Goal: Task Accomplishment & Management: Use online tool/utility

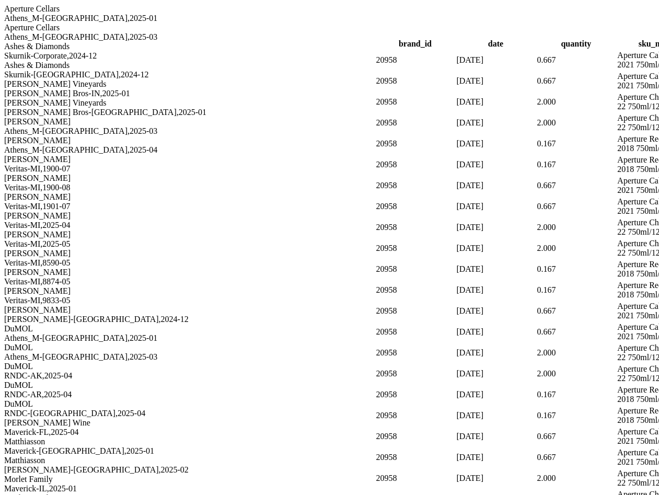
scroll to position [2597, 0]
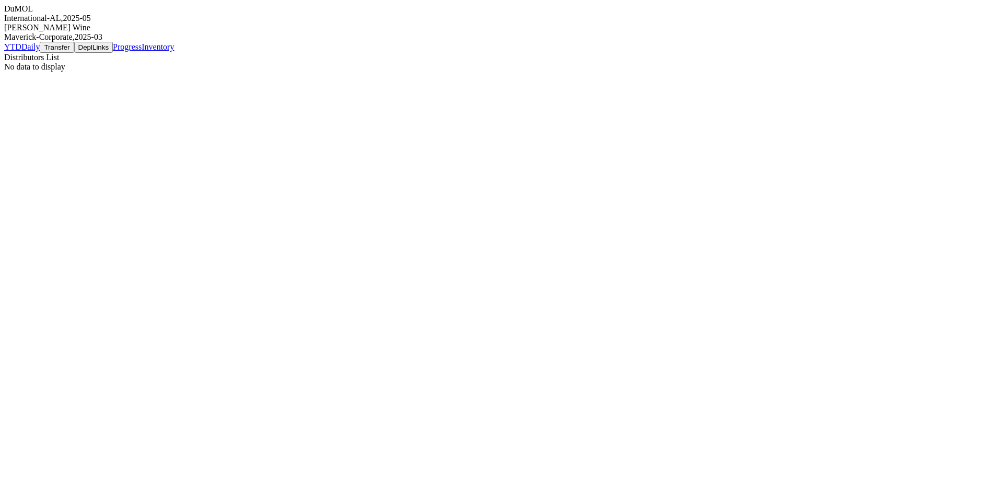
click at [120, 23] on div "International-AL , 2025 - 05" at bounding box center [501, 18] width 995 height 9
click at [682, 4] on html at bounding box center [501, 2] width 1003 height 4
click at [140, 14] on div "DuMOL" at bounding box center [501, 8] width 995 height 9
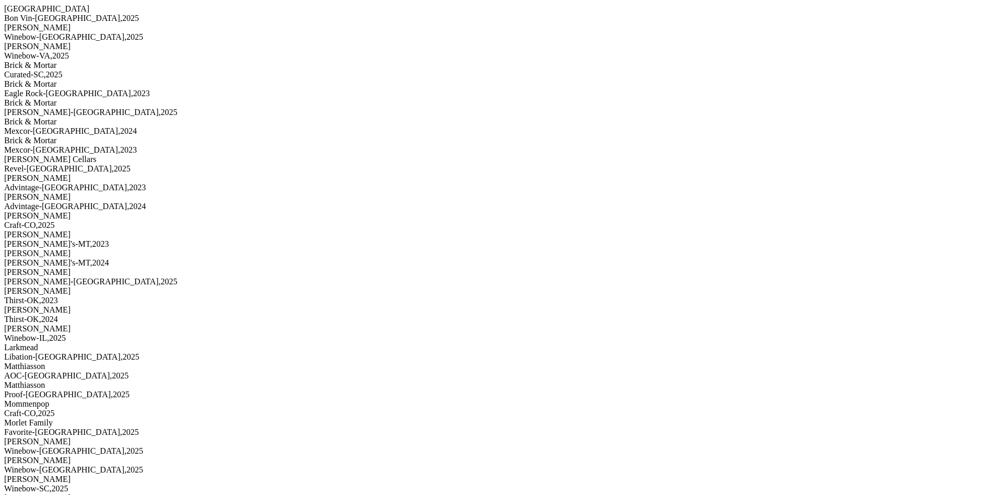
click at [115, 23] on div "Bon Vin-GA , 2025" at bounding box center [501, 18] width 995 height 9
click at [116, 61] on div "Winebow-VA , 2025" at bounding box center [501, 55] width 995 height 9
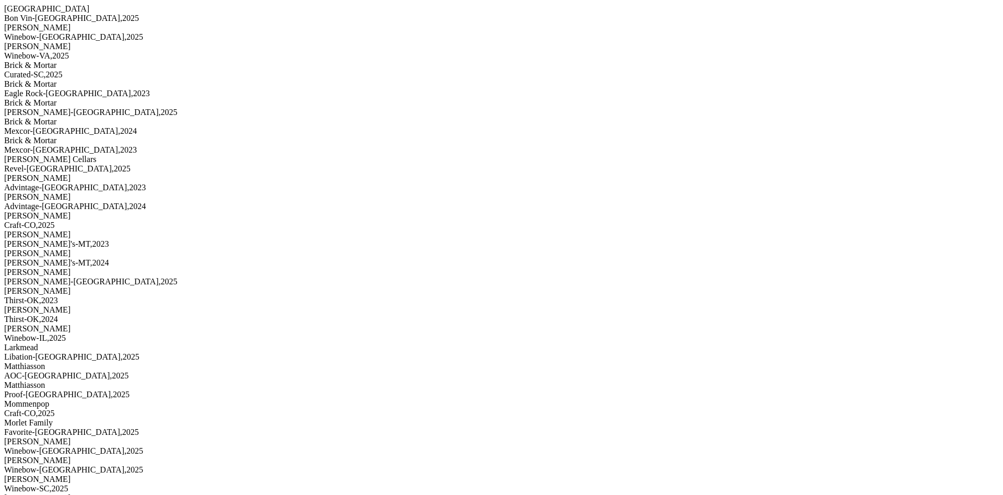
click at [110, 108] on div "Brick & Mortar" at bounding box center [501, 102] width 995 height 9
drag, startPoint x: 192, startPoint y: 286, endPoint x: 234, endPoint y: 287, distance: 41.3
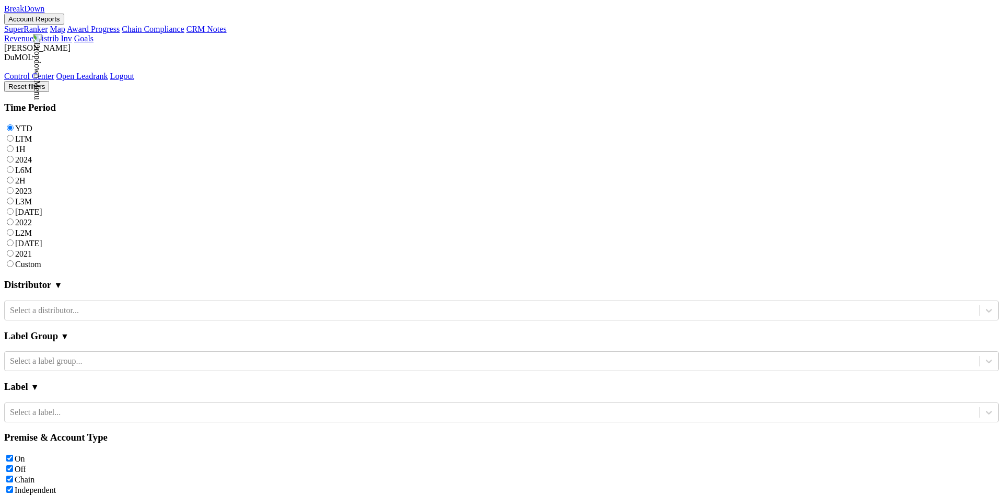
click at [64, 25] on button "Account Reports" at bounding box center [34, 19] width 60 height 11
click at [187, 33] on link "CRM Notes" at bounding box center [207, 29] width 40 height 9
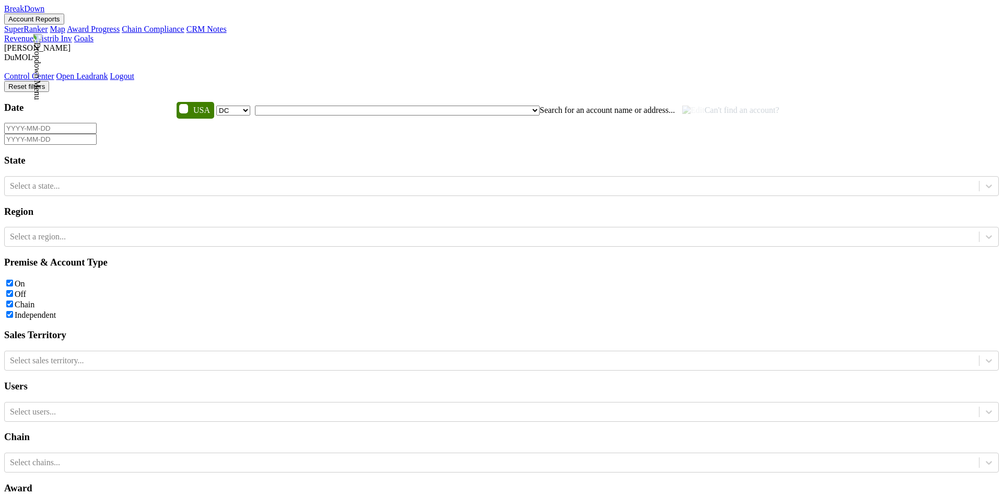
select select "DC"
click at [683, 106] on span "Can't find an account?" at bounding box center [731, 110] width 97 height 9
click at [540, 106] on span "Search for an account name or address..." at bounding box center [607, 110] width 135 height 9
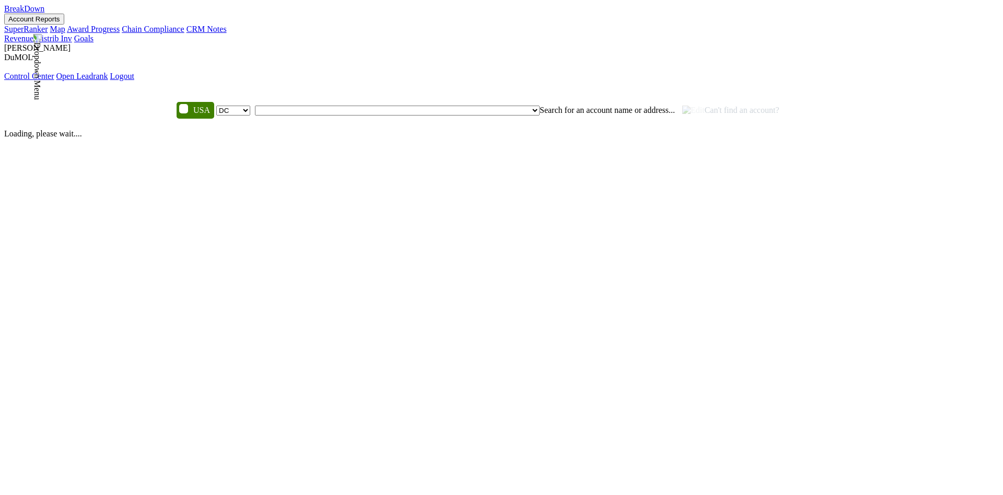
select select "DC"
click at [683, 106] on span "Can't find an account?" at bounding box center [731, 110] width 97 height 9
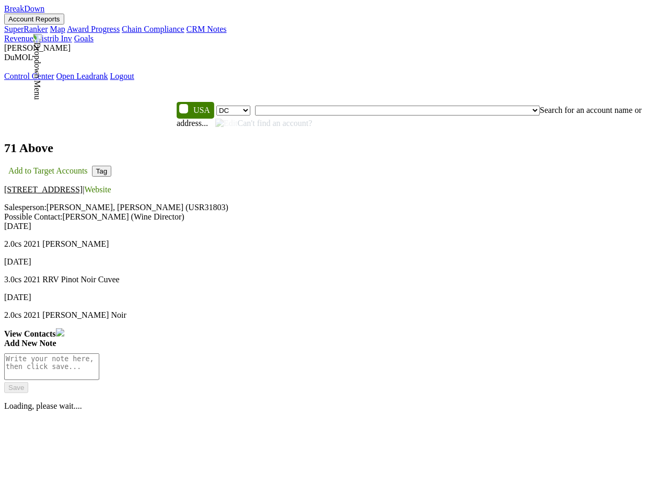
click at [313, 119] on span "Can't find an account?" at bounding box center [263, 123] width 97 height 9
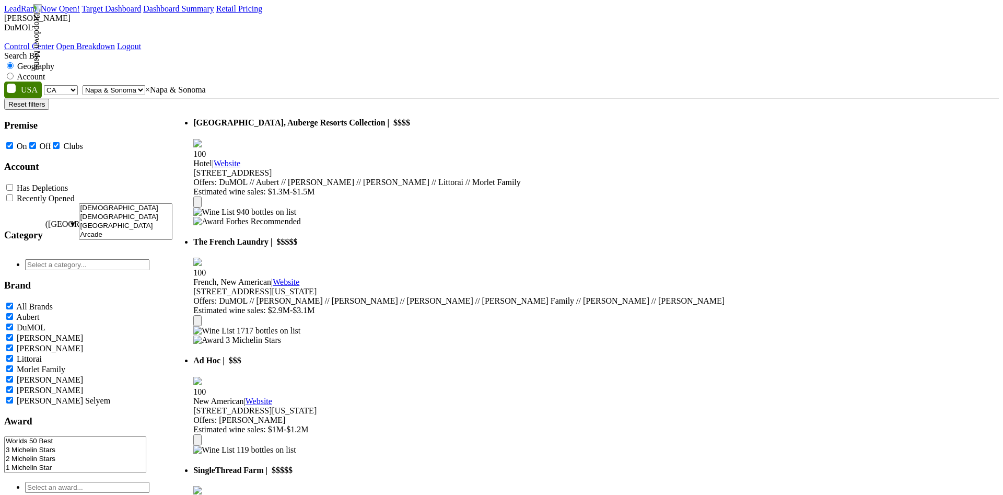
select select "CA"
select select "1138"
select select
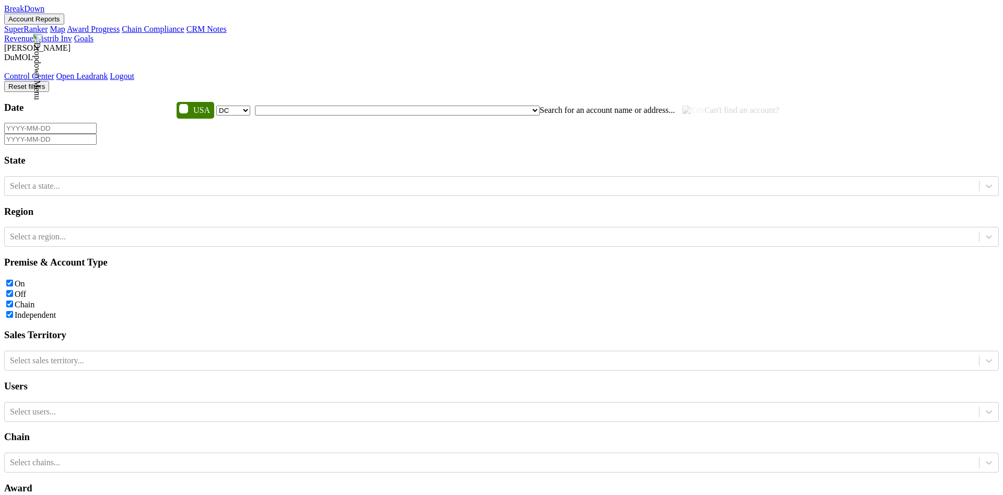
select select "DC"
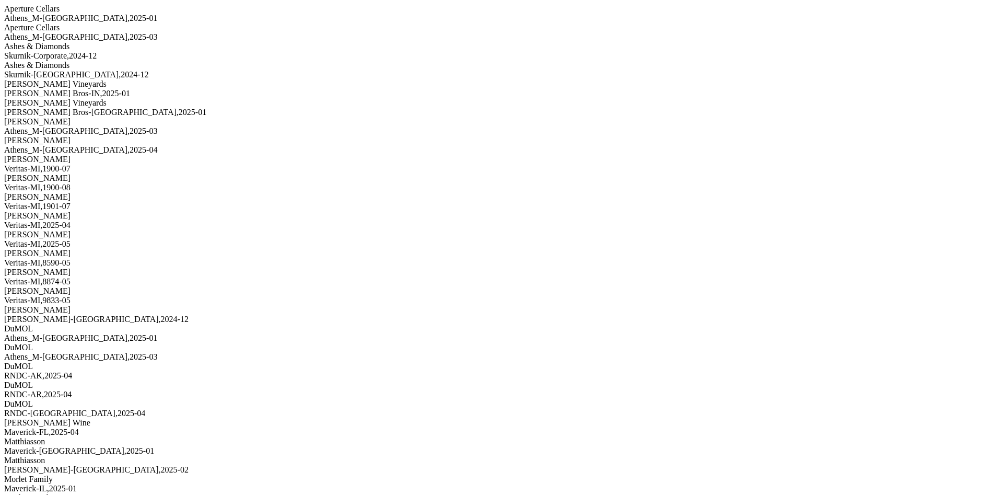
click at [108, 42] on div "Athens_M-TN , 2025 - 03" at bounding box center [501, 36] width 995 height 9
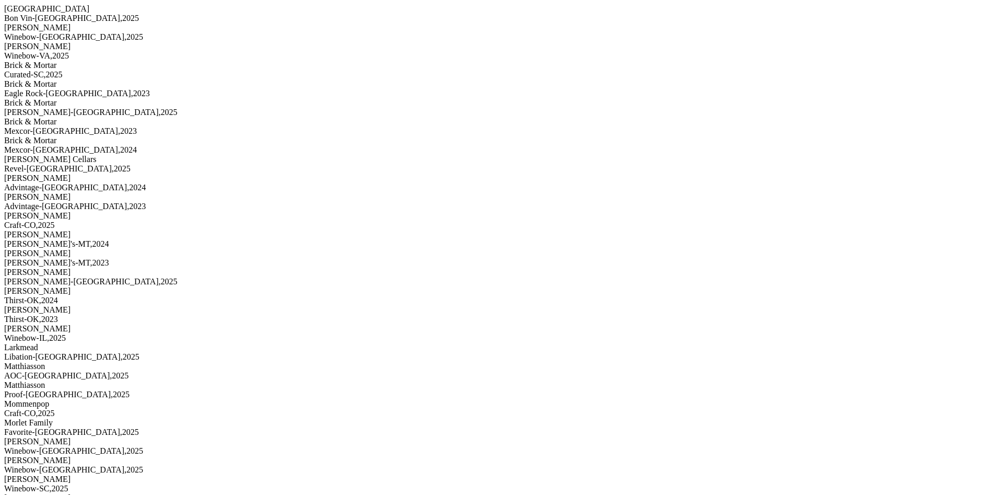
click at [82, 23] on div "Bon Vin-[GEOGRAPHIC_DATA] , 2025" at bounding box center [501, 18] width 995 height 9
click at [123, 42] on div "Winebow-DC , 2025" at bounding box center [501, 36] width 995 height 9
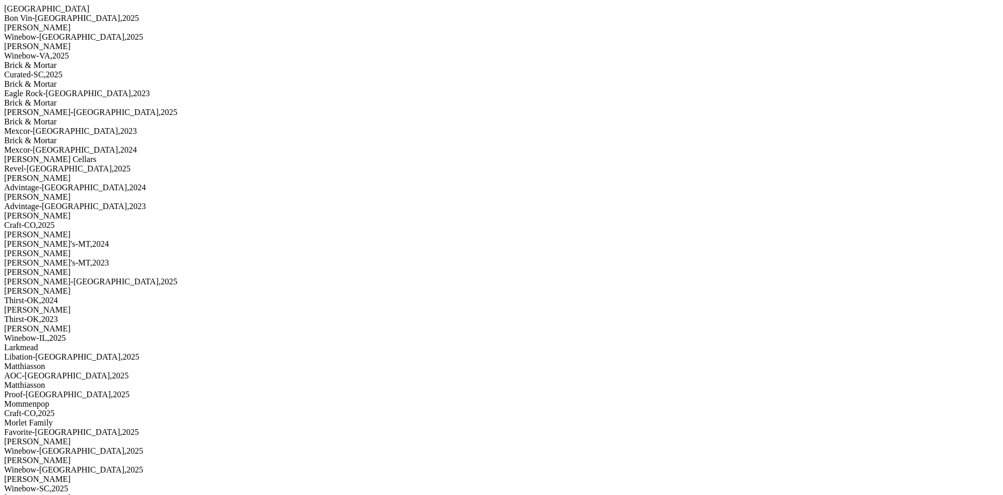
click at [131, 61] on div "Bodegas Faustino Winebow-VA , 2025" at bounding box center [501, 51] width 995 height 19
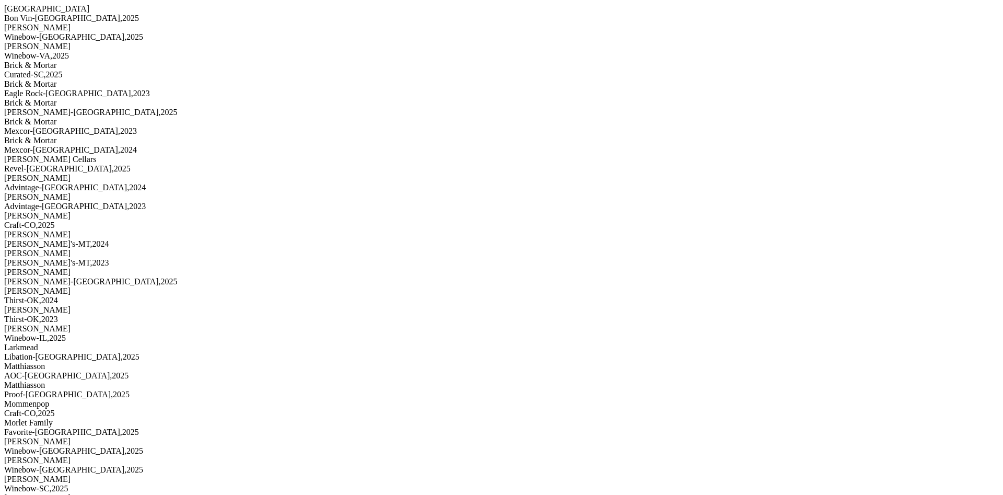
click at [109, 136] on div "Mexcor-TX , 2023" at bounding box center [501, 130] width 995 height 9
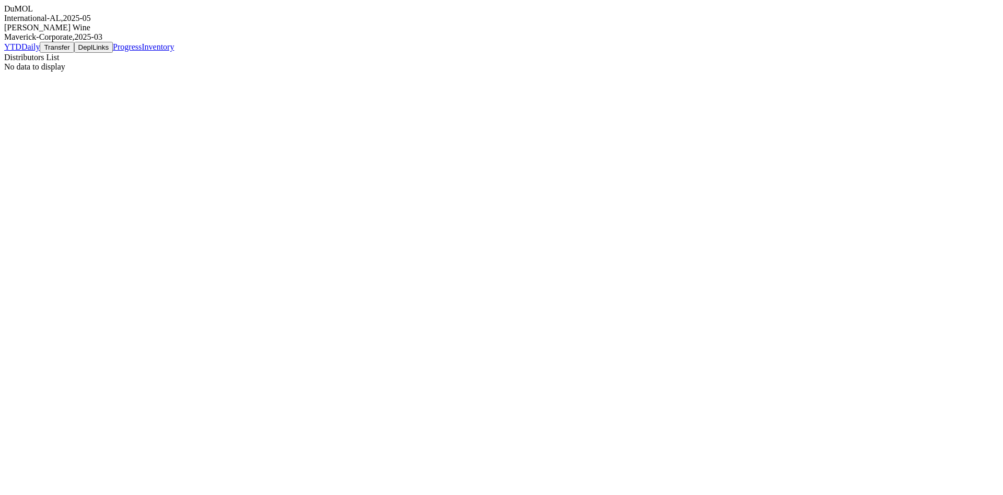
click at [125, 42] on div "Maverick-Corporate , 2025 - 03" at bounding box center [501, 36] width 995 height 9
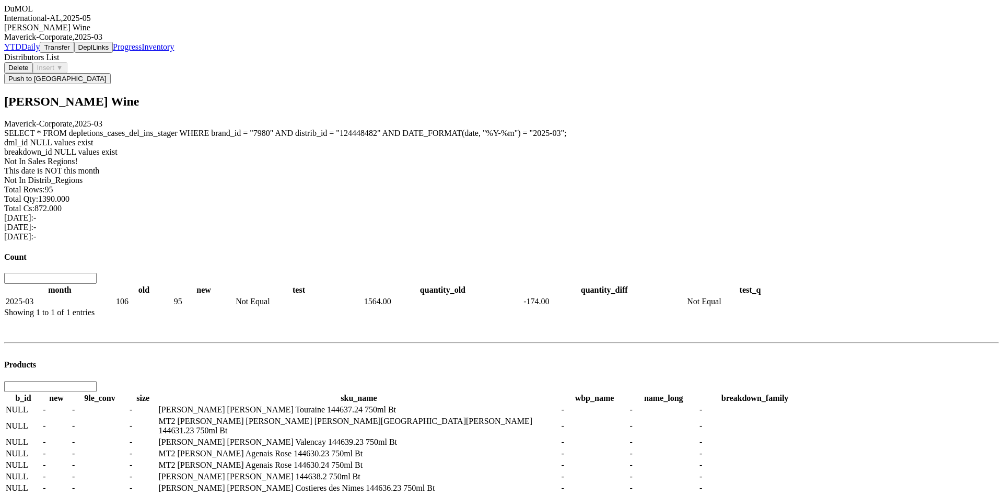
click at [567, 129] on label "SELECT * FROM depletions_cases_del_ins_stager WHERE brand_id = " 7980 " AND dis…" at bounding box center [285, 133] width 562 height 9
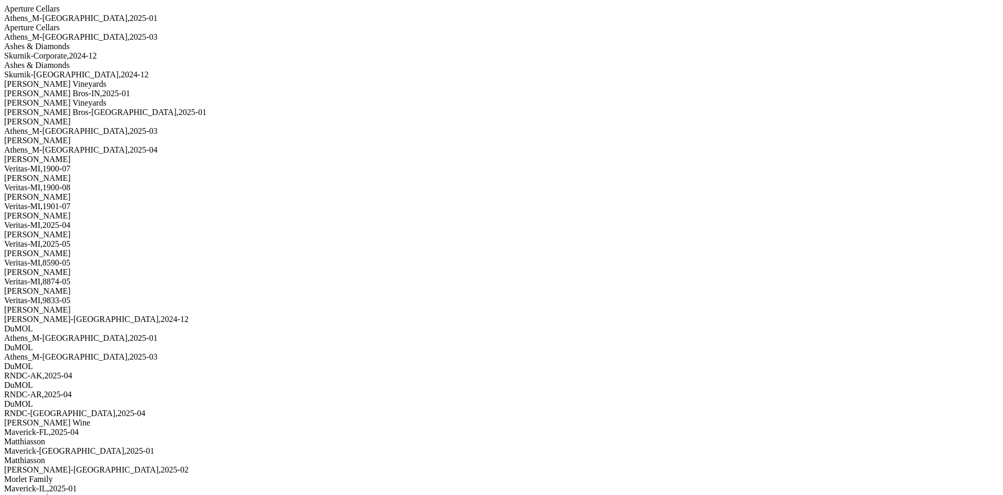
click at [161, 61] on div "Ashes & Diamonds Skurnik-Corporate , 2024 - 12" at bounding box center [501, 51] width 995 height 19
